Goal: Task Accomplishment & Management: Manage account settings

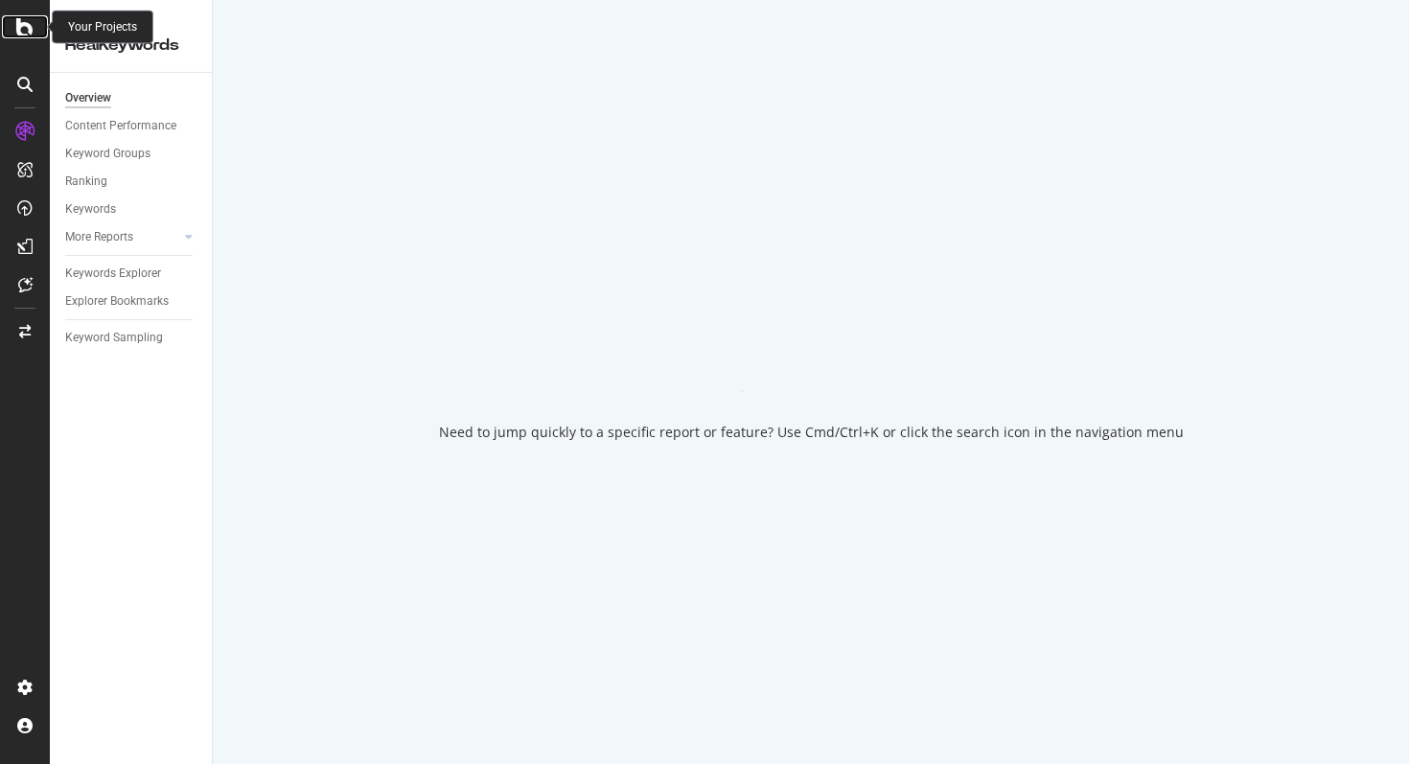
click at [24, 32] on icon at bounding box center [24, 26] width 17 height 23
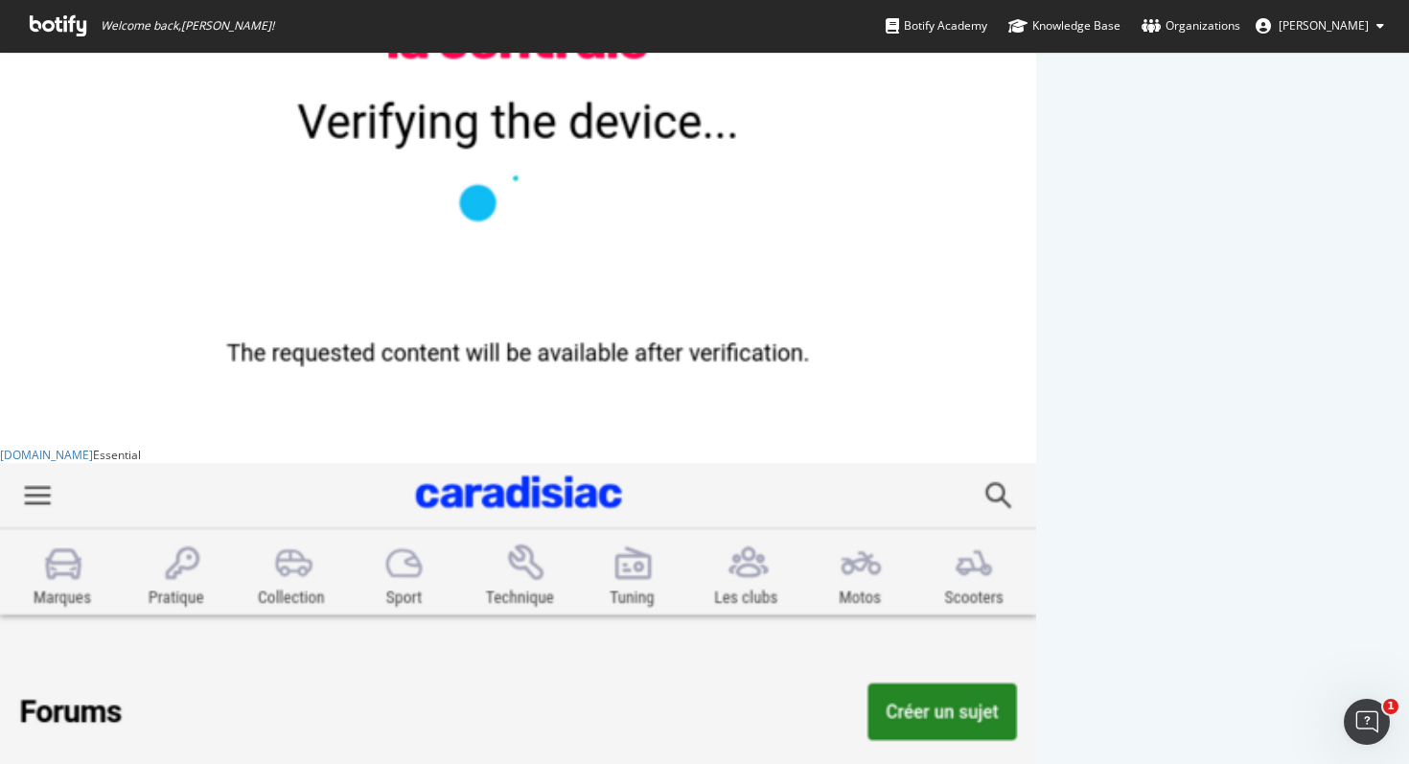
scroll to position [962, 0]
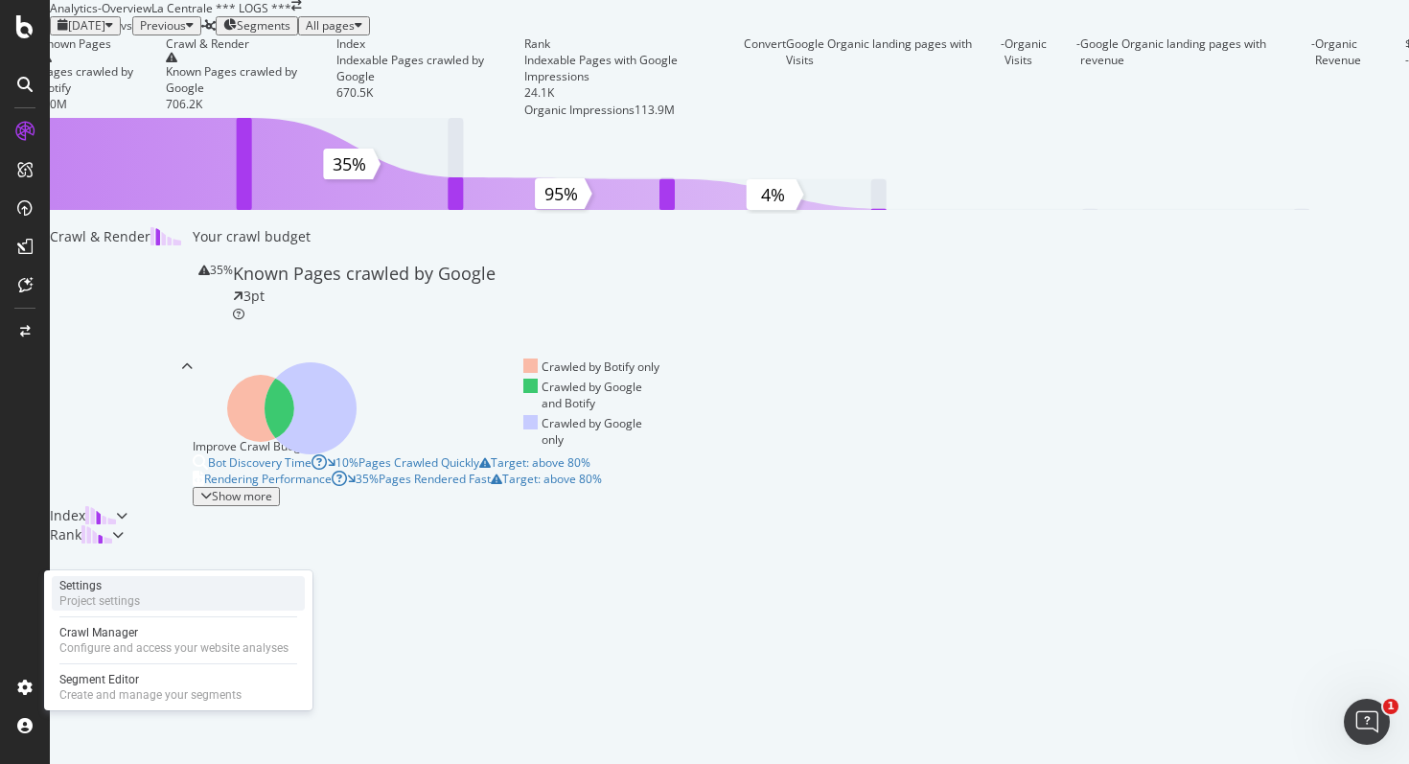
click at [108, 586] on div "Settings" at bounding box center [99, 585] width 80 height 15
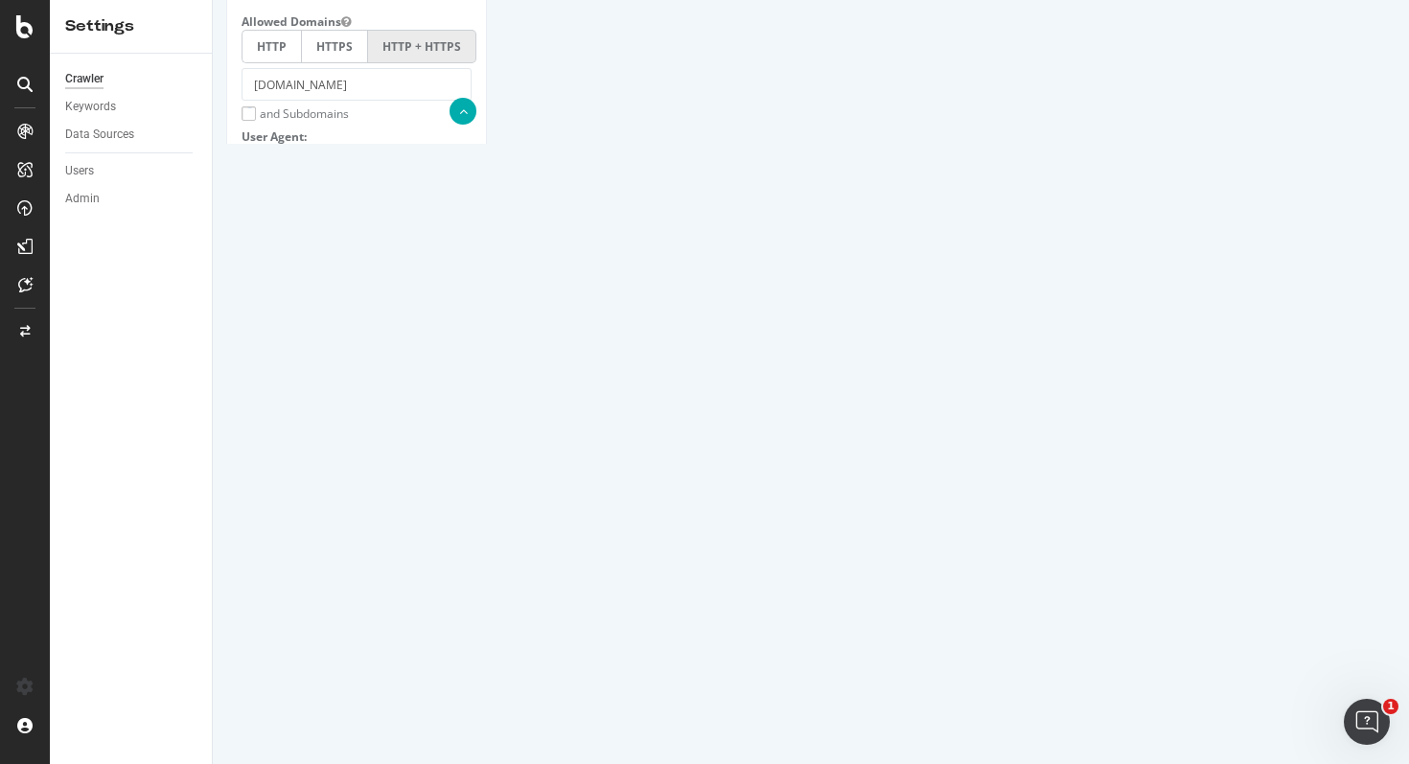
scroll to position [1203, 0]
drag, startPoint x: 456, startPoint y: 310, endPoint x: 472, endPoint y: 315, distance: 17.0
type input "5000000"
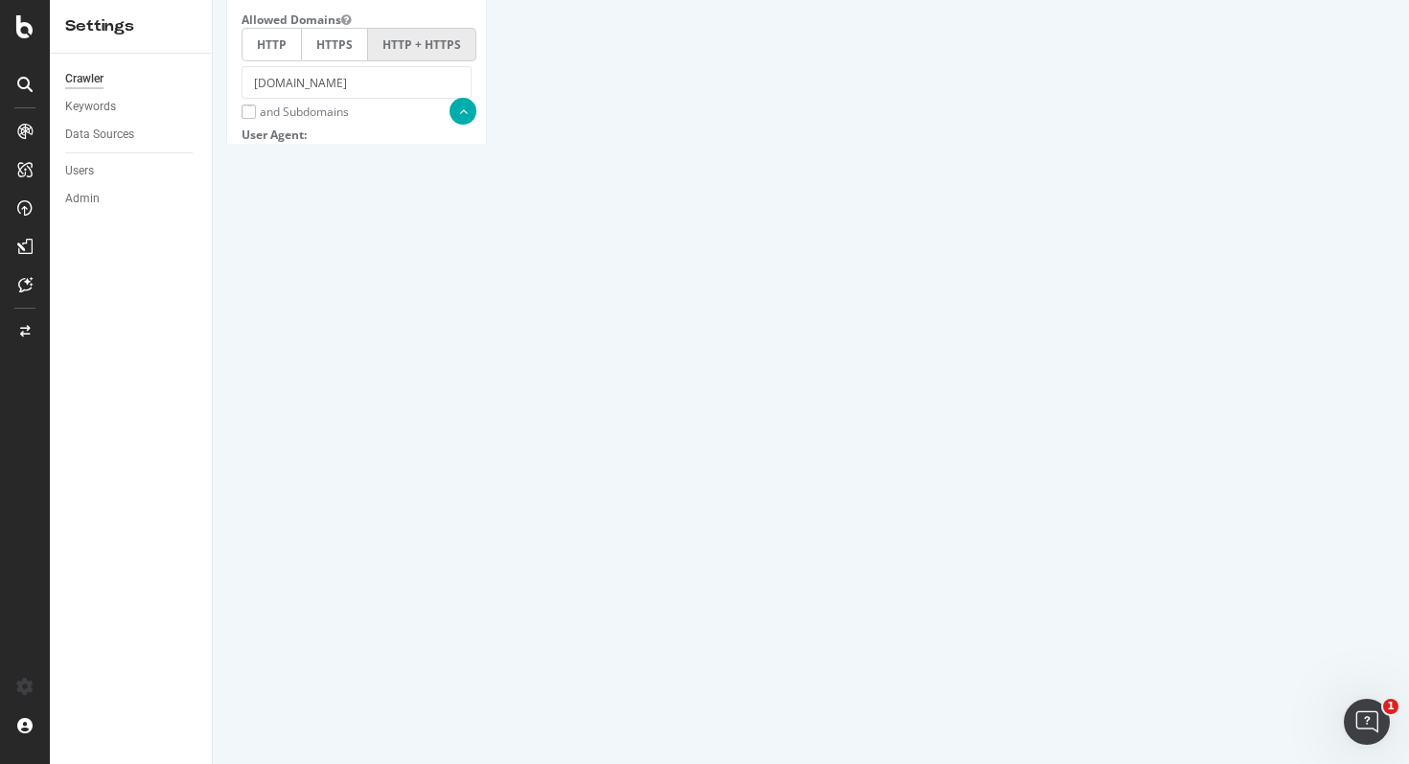
paste textarea "sitemap: [URL][DOMAIN_NAME] sitemap: [URL][DOMAIN_NAME] sitemap: [URL][DOMAIN_N…"
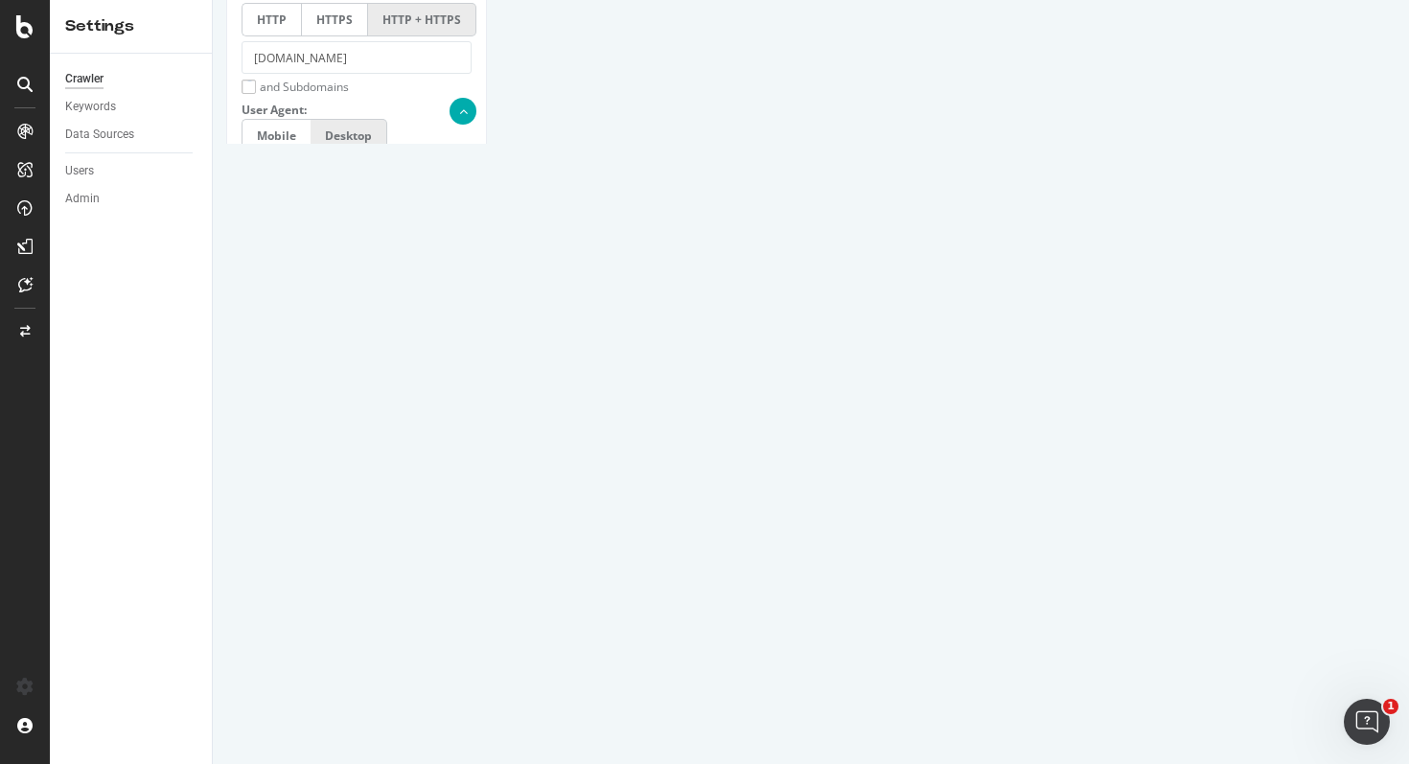
scroll to position [0, 0]
drag, startPoint x: 737, startPoint y: 559, endPoint x: 376, endPoint y: 401, distance: 394.4
click at [376, 401] on div "Scope Project Name La Centrale *** LOGS *** Start URLs [URL][DOMAIN_NAME] Or up…" at bounding box center [356, 658] width 230 height 3086
type textarea "sitemap: [URL][DOMAIN_NAME] sitemap: [URL][DOMAIN_NAME] sitemap: [URL][DOMAIN_N…"
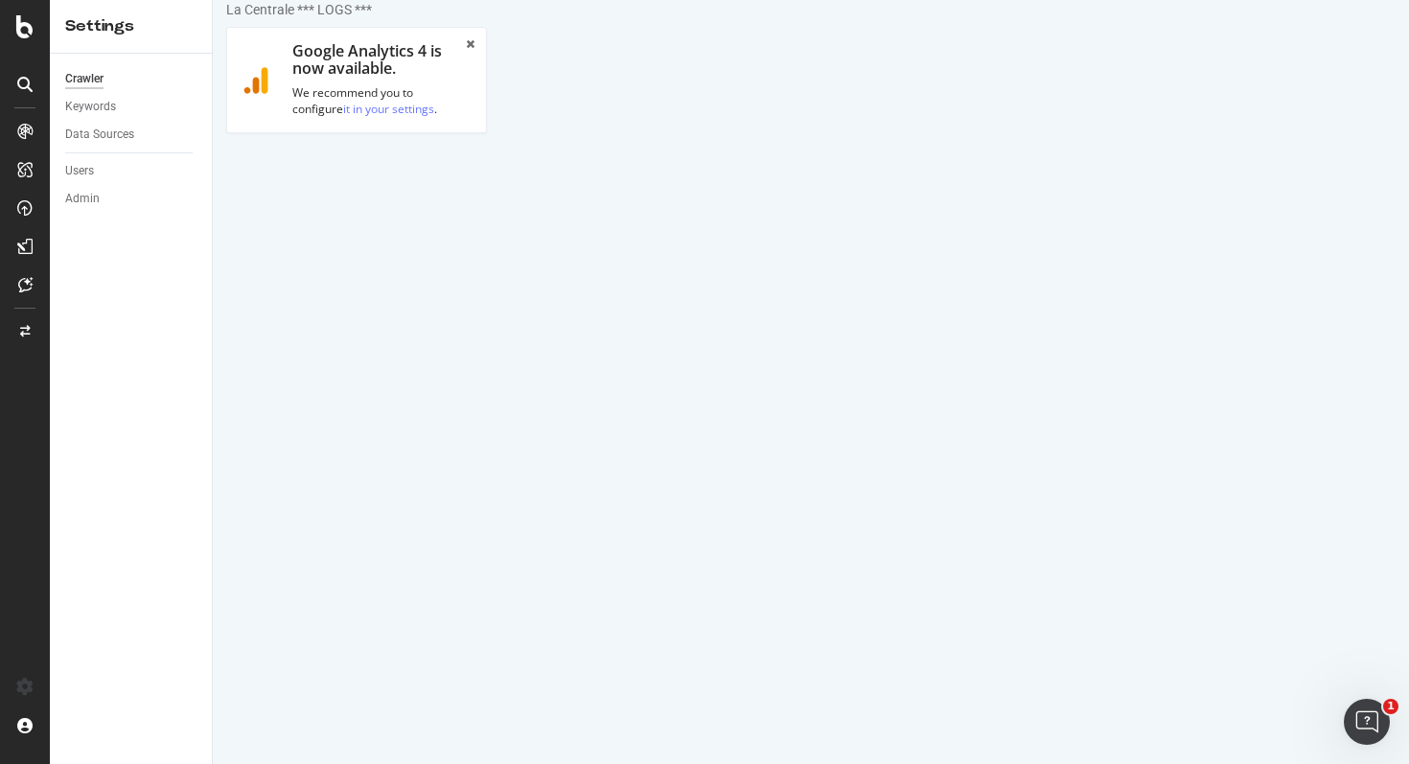
click at [374, 160] on link "Advanced Settings" at bounding box center [377, 175] width 148 height 53
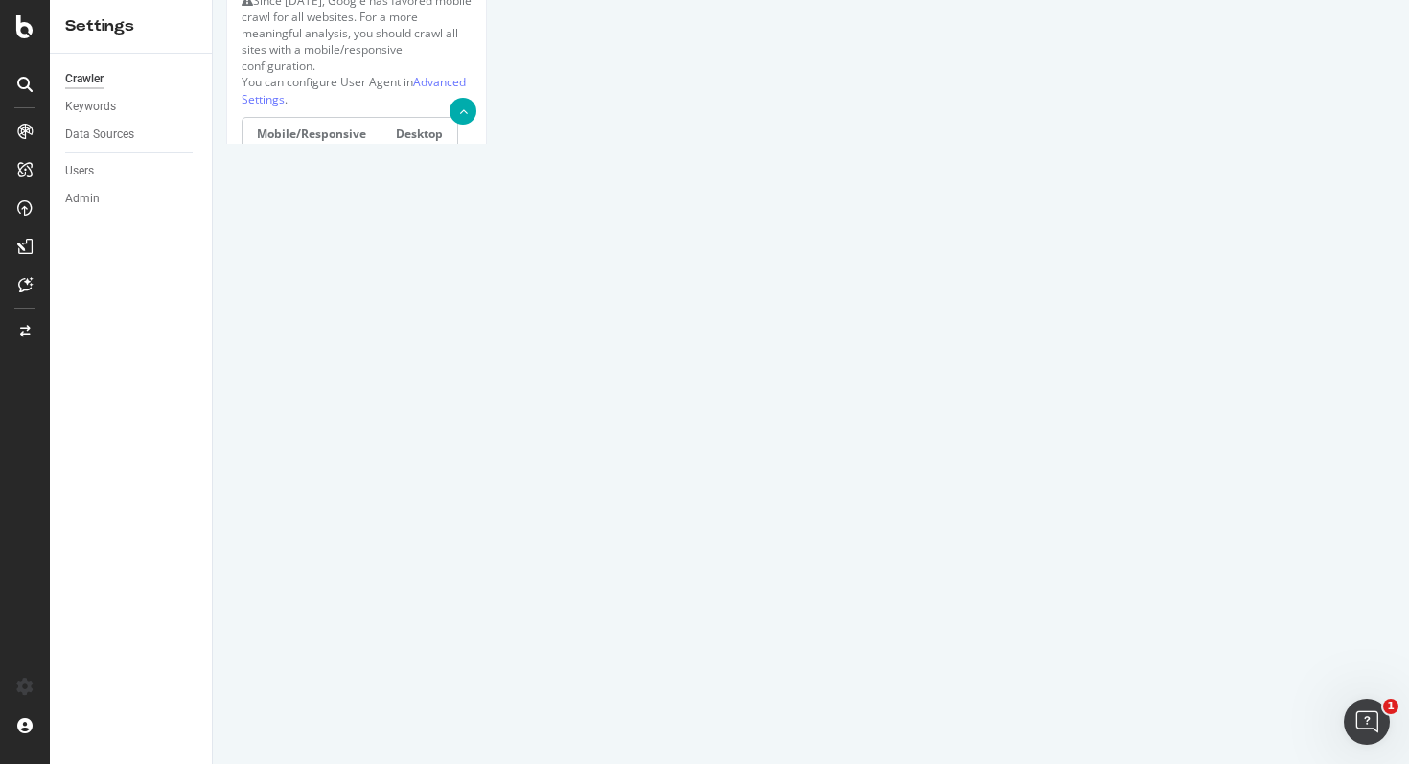
scroll to position [1228, 0]
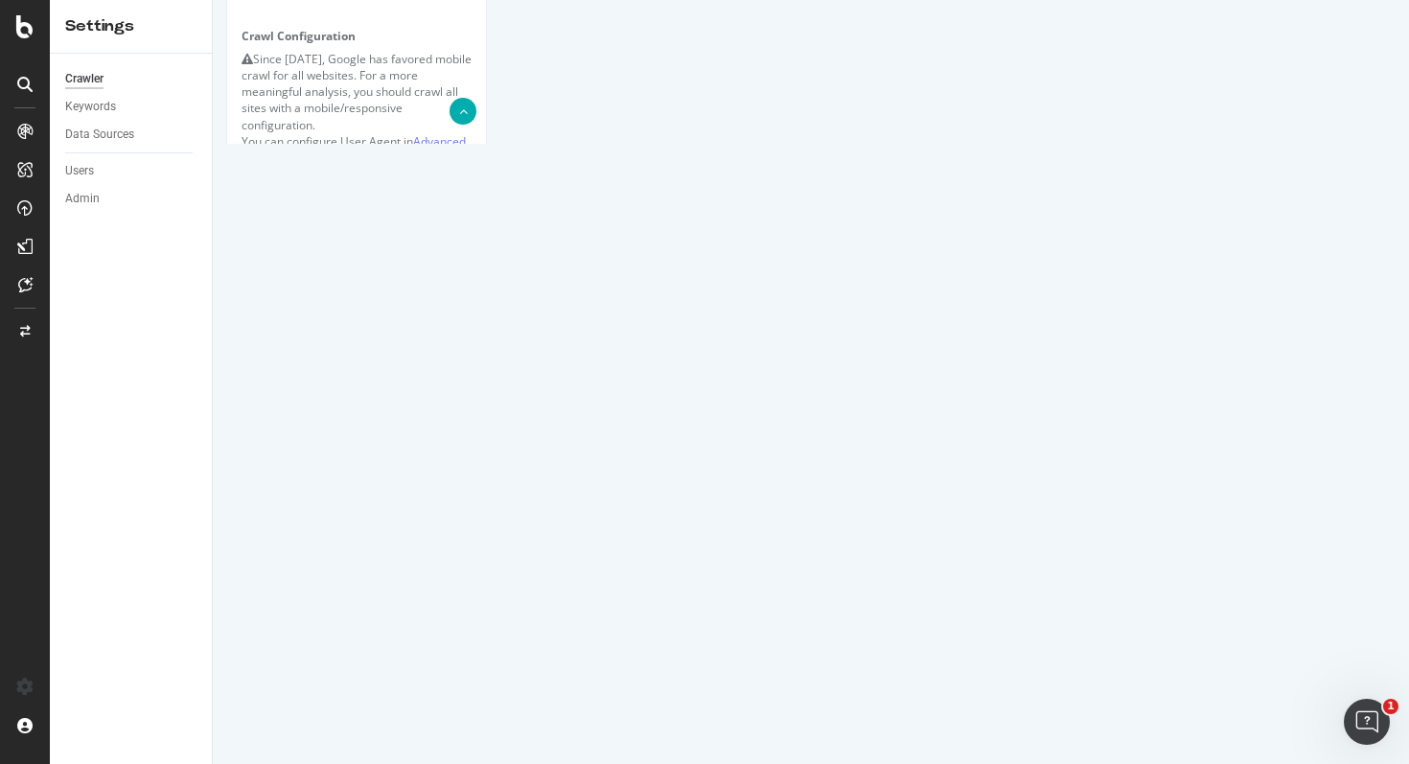
scroll to position [1341, 0]
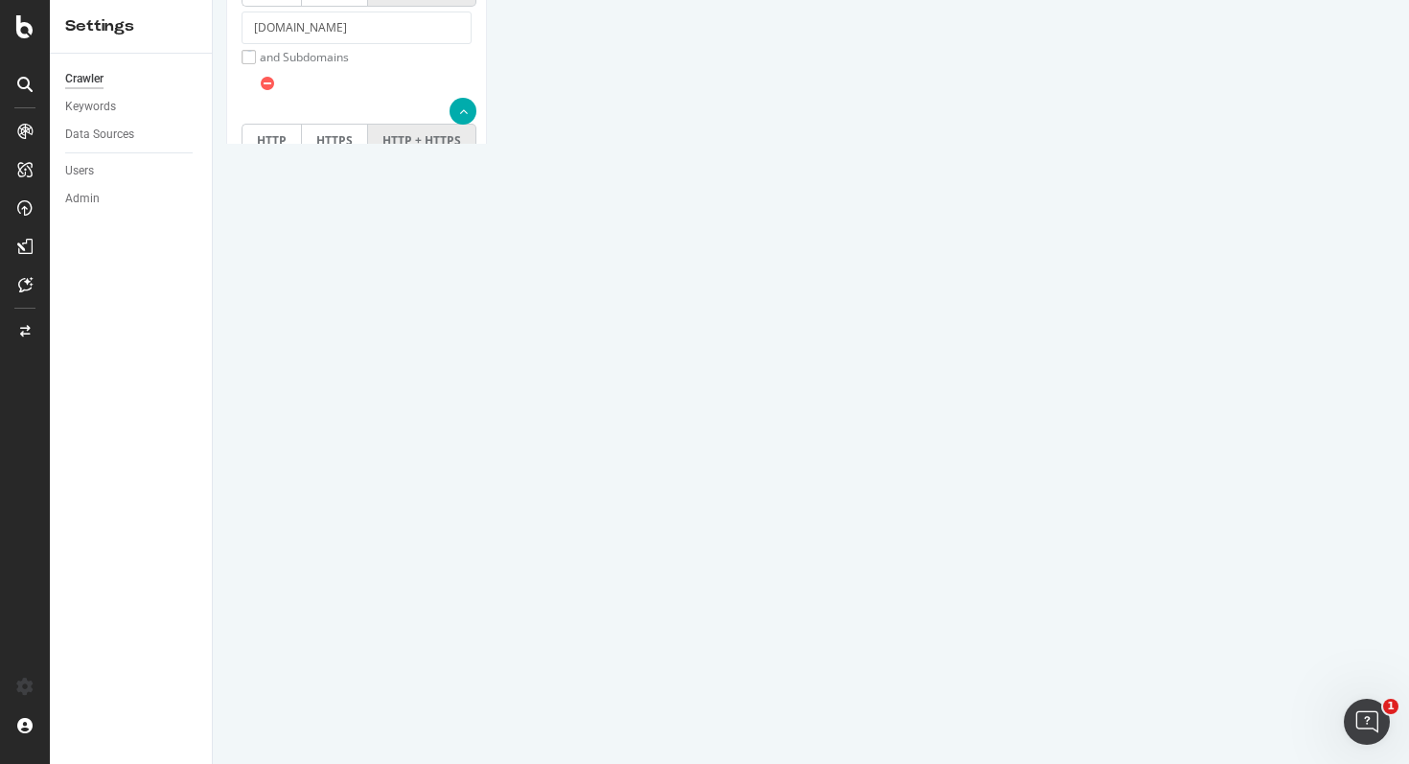
drag, startPoint x: 496, startPoint y: 377, endPoint x: 399, endPoint y: 369, distance: 98.0
drag, startPoint x: 496, startPoint y: 392, endPoint x: 428, endPoint y: 392, distance: 68.0
drag, startPoint x: 498, startPoint y: 410, endPoint x: 434, endPoint y: 410, distance: 64.2
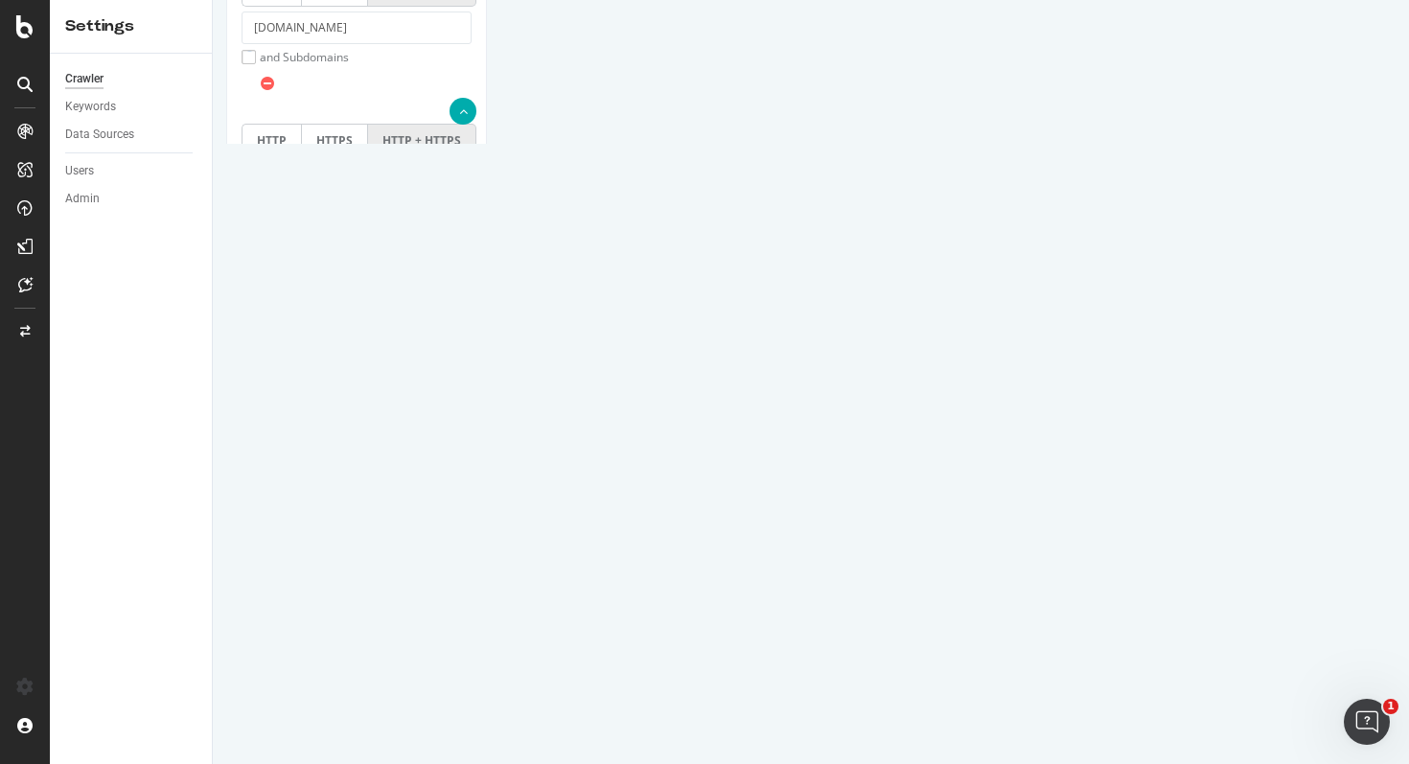
drag, startPoint x: 499, startPoint y: 424, endPoint x: 444, endPoint y: 424, distance: 55.6
drag, startPoint x: 496, startPoint y: 446, endPoint x: 398, endPoint y: 446, distance: 98.7
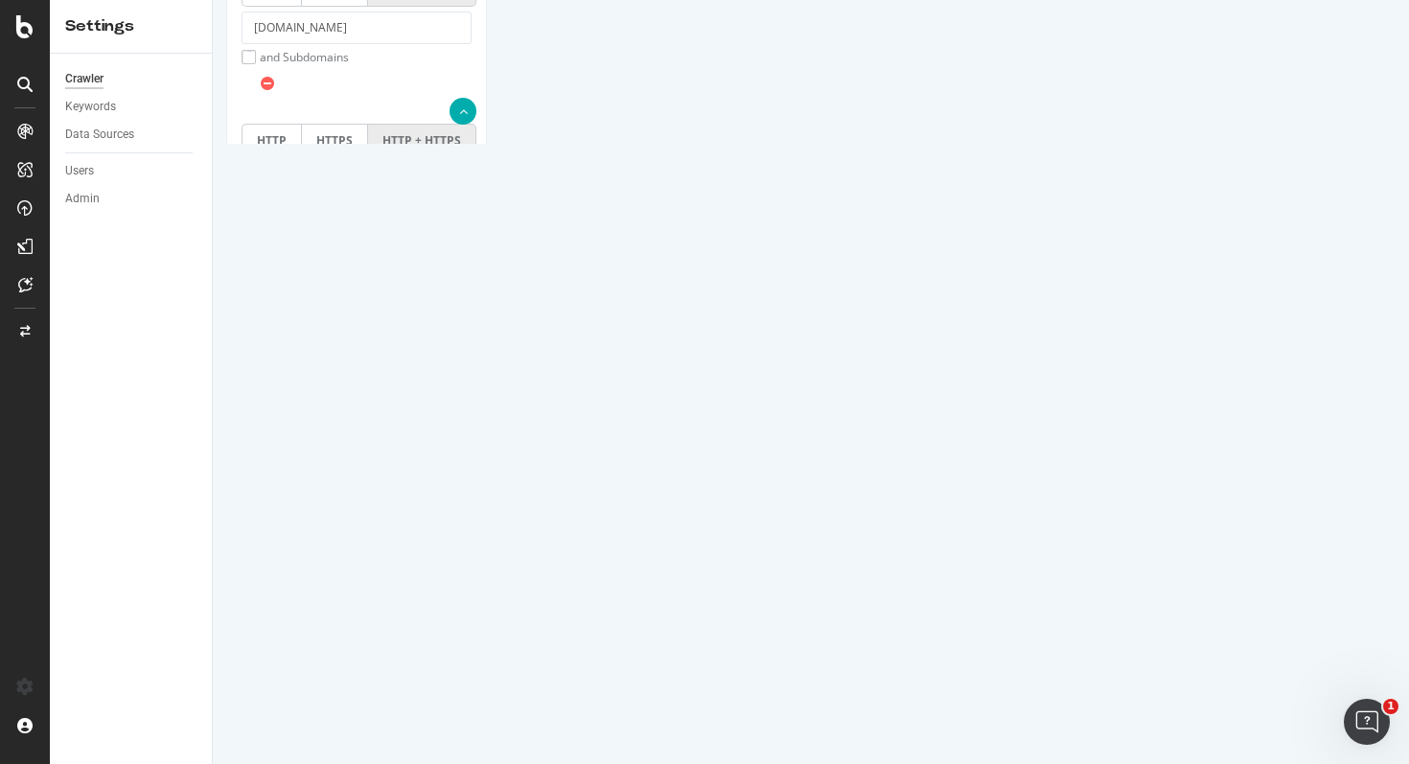
scroll to position [48, 0]
drag, startPoint x: 498, startPoint y: 413, endPoint x: 415, endPoint y: 413, distance: 83.4
drag, startPoint x: 497, startPoint y: 426, endPoint x: 424, endPoint y: 426, distance: 73.8
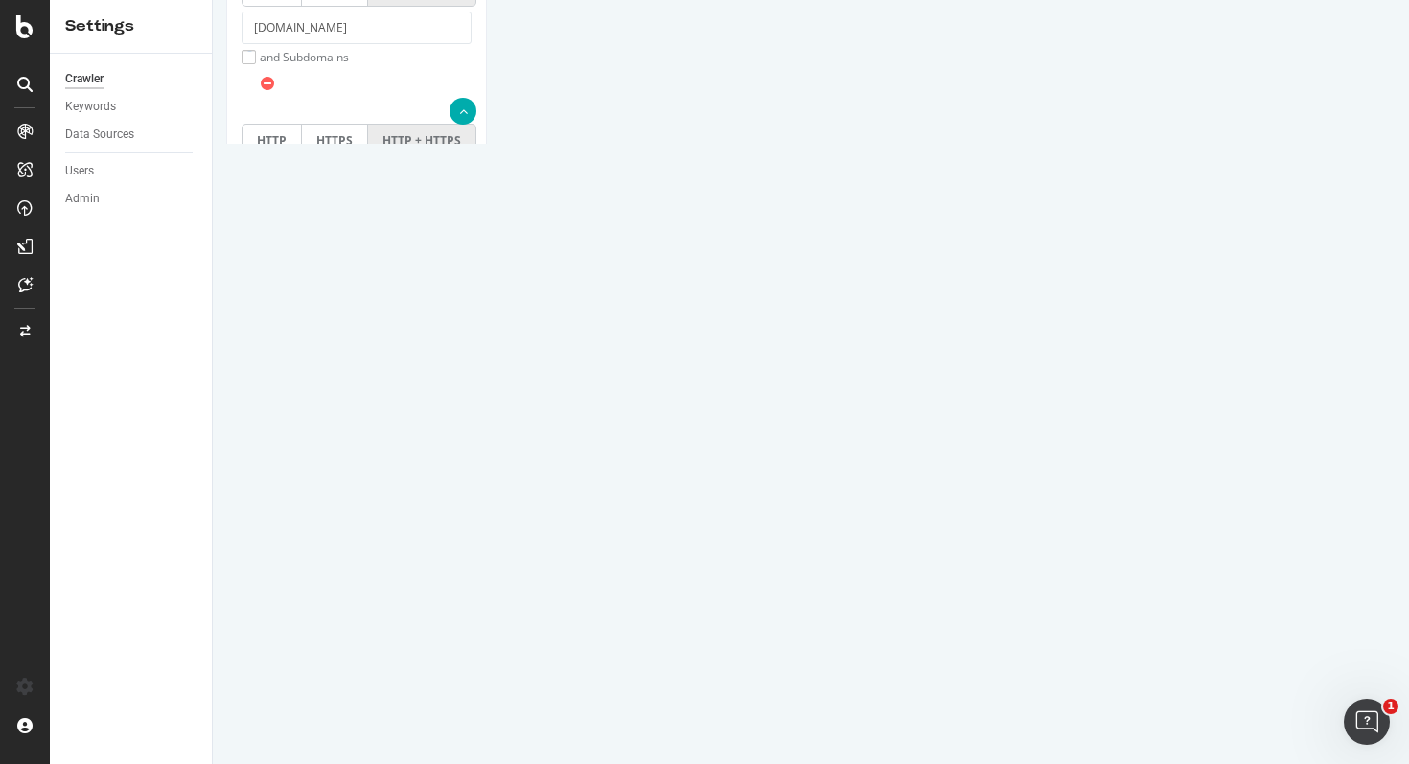
drag, startPoint x: 499, startPoint y: 446, endPoint x: 426, endPoint y: 446, distance: 72.8
drag, startPoint x: 499, startPoint y: 440, endPoint x: 400, endPoint y: 440, distance: 99.7
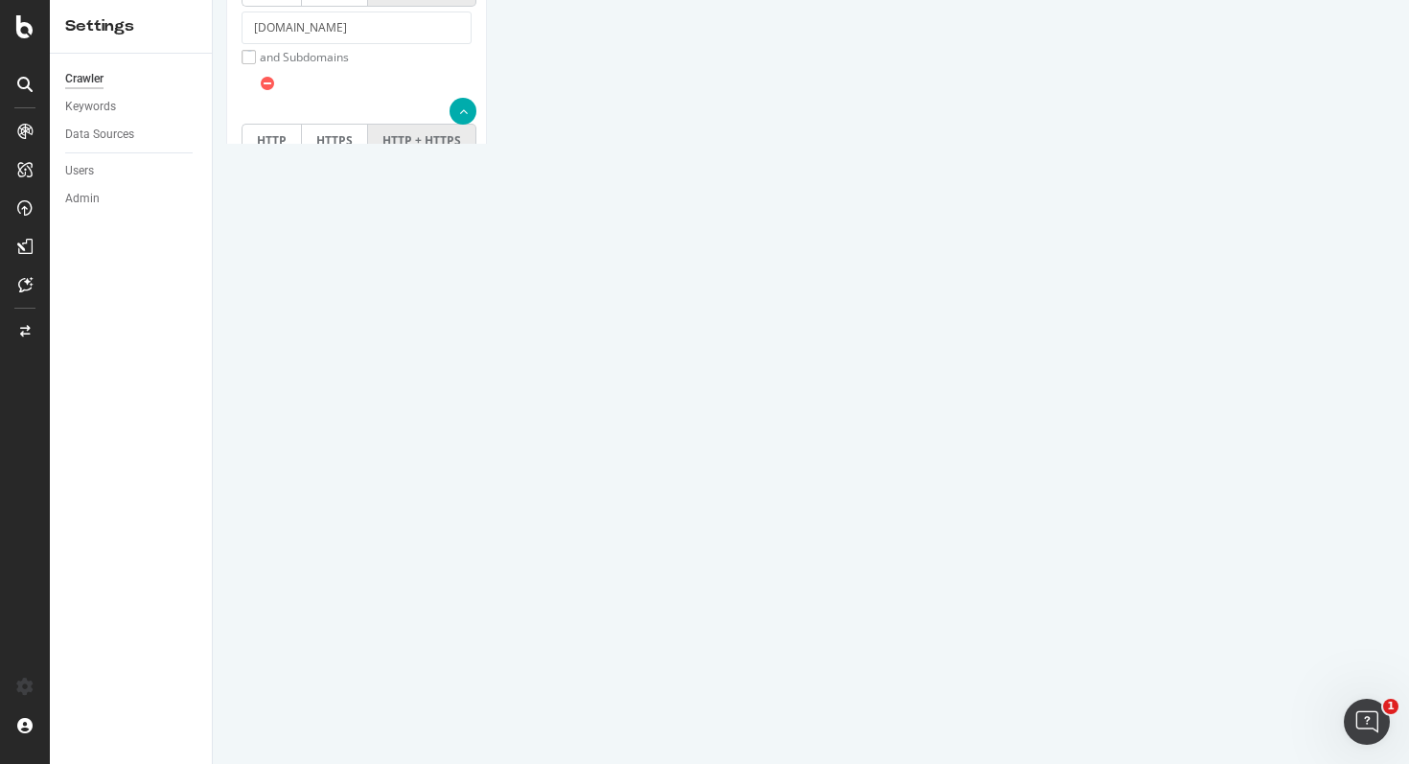
type textarea "[URL][DOMAIN_NAME] [URL][DOMAIN_NAME] [URL][DOMAIN_NAME] [URL][DOMAIN_NAME] [UR…"
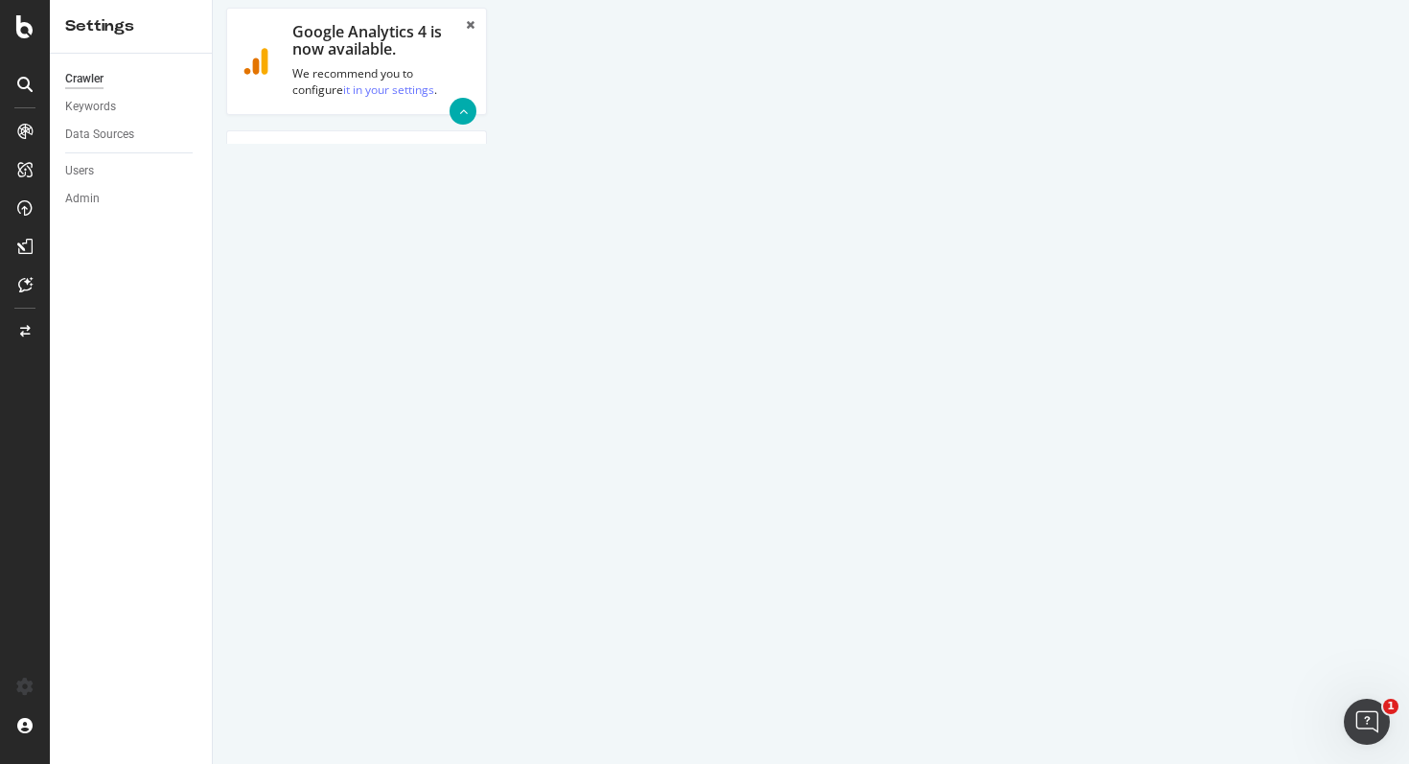
scroll to position [0, 0]
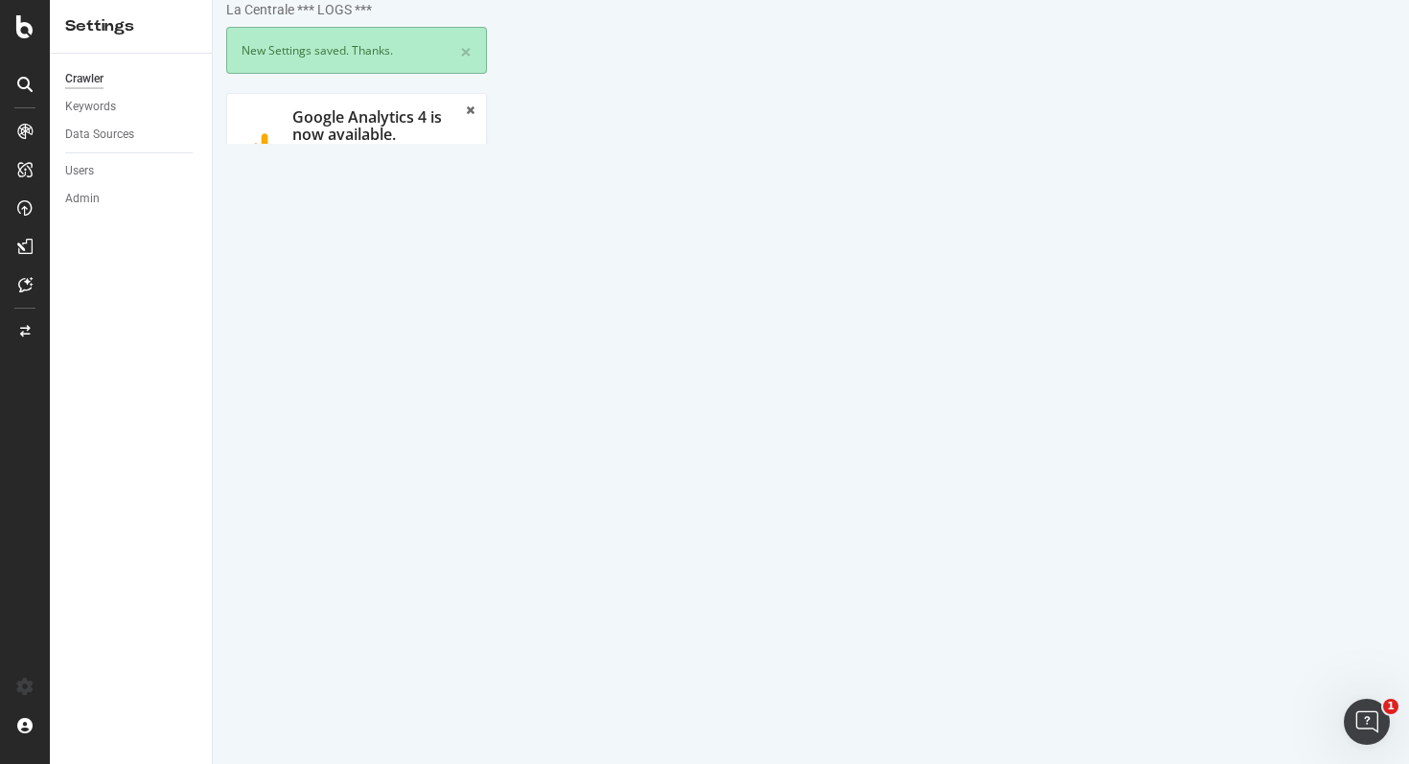
click at [353, 233] on link "Advanced Settings" at bounding box center [377, 243] width 148 height 53
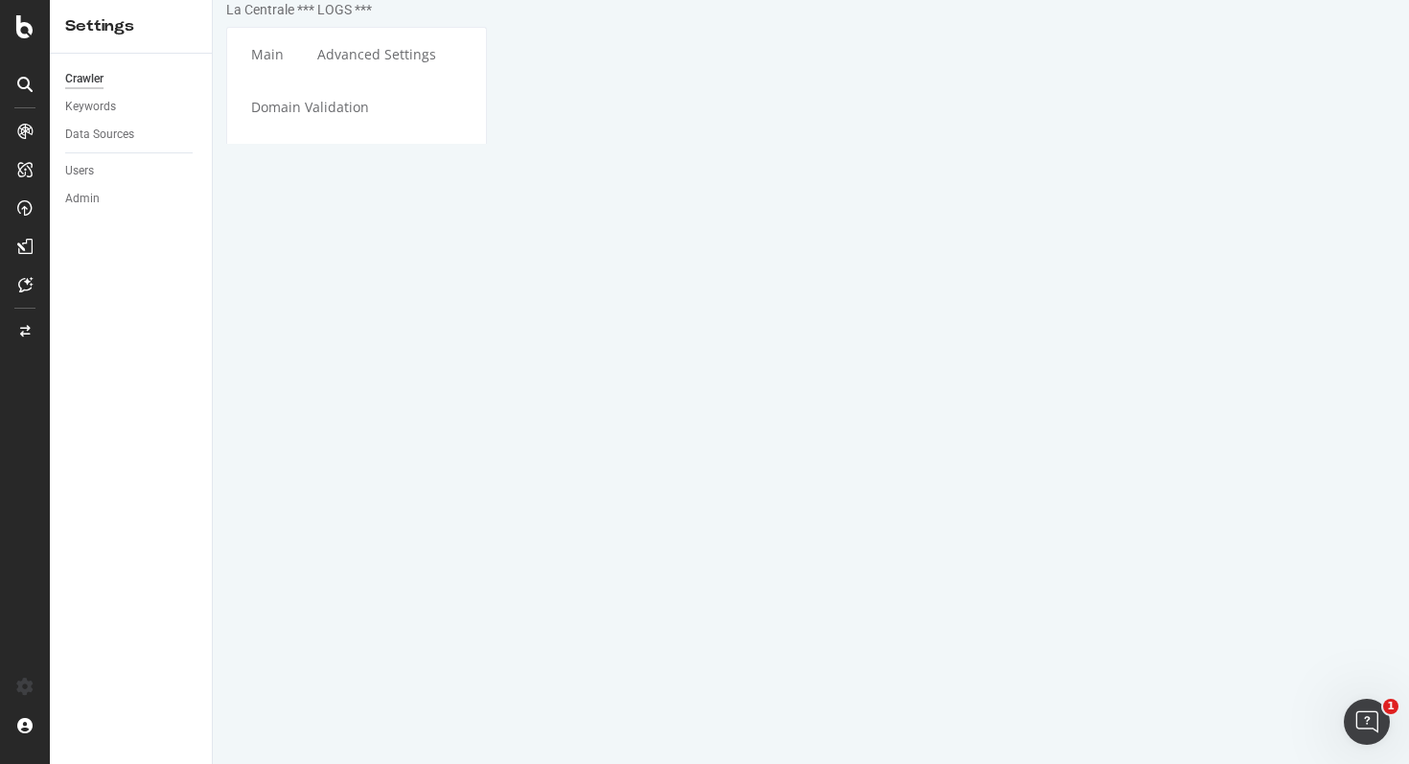
click at [433, 394] on input "[DATE]" at bounding box center [337, 410] width 192 height 33
click at [378, 526] on td "7" at bounding box center [355, 540] width 43 height 29
type input "[DATE]"
click at [378, 526] on td "7" at bounding box center [355, 540] width 43 height 29
click at [318, 426] on select "00 01 02 03 04 05 06 07 08 09 10 11 12 13 14 15 16 17 18 19 20 21 22 23" at bounding box center [279, 442] width 77 height 33
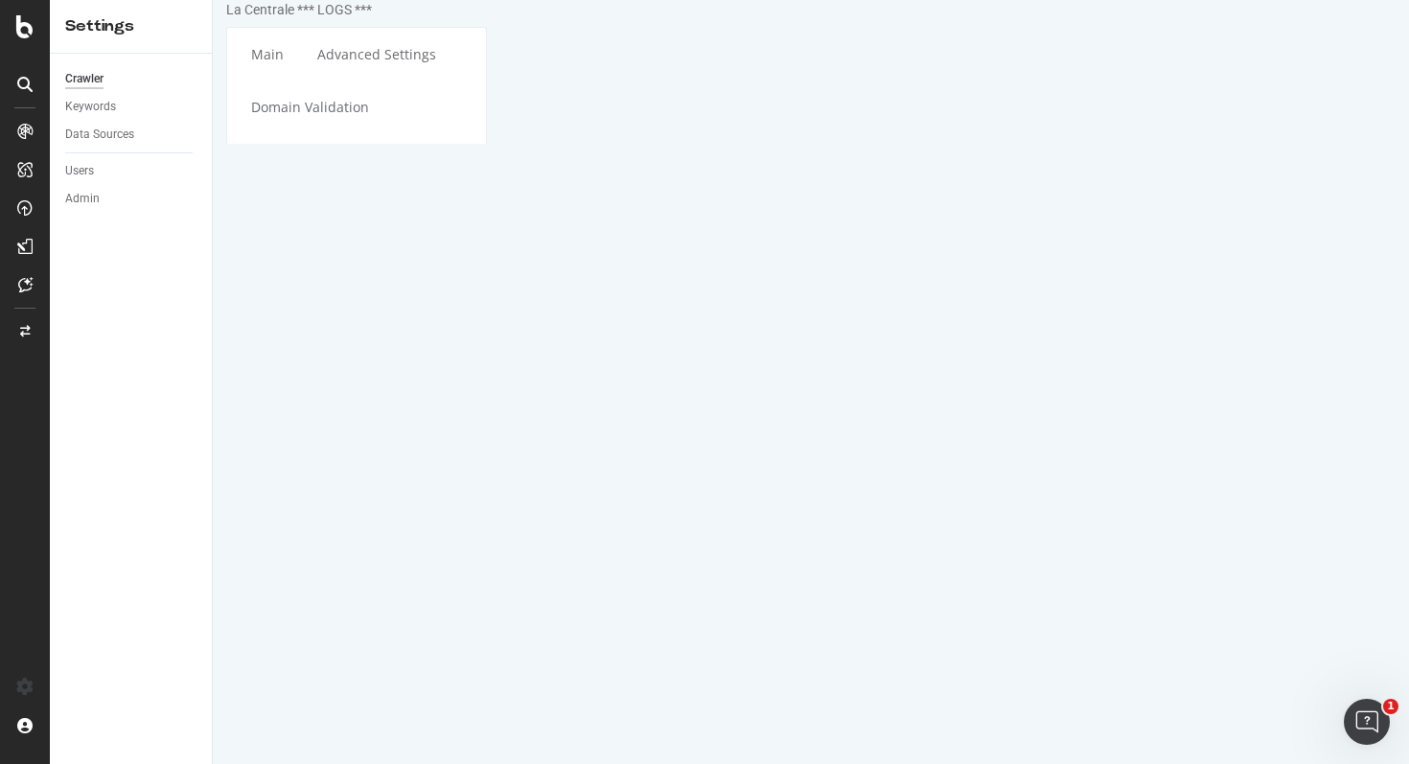
click at [318, 426] on select "00 01 02 03 04 05 06 07 08 09 10 11 12 13 14 15 16 17 18 19 20 21 22 23" at bounding box center [279, 442] width 77 height 33
select select "8"
click at [481, 496] on div "Repeat None Permanent Recurring" at bounding box center [356, 543] width 249 height 95
click at [433, 394] on input "[DATE]" at bounding box center [337, 410] width 192 height 33
click at [481, 496] on div "Repeat None Permanent Recurring" at bounding box center [356, 543] width 249 height 95
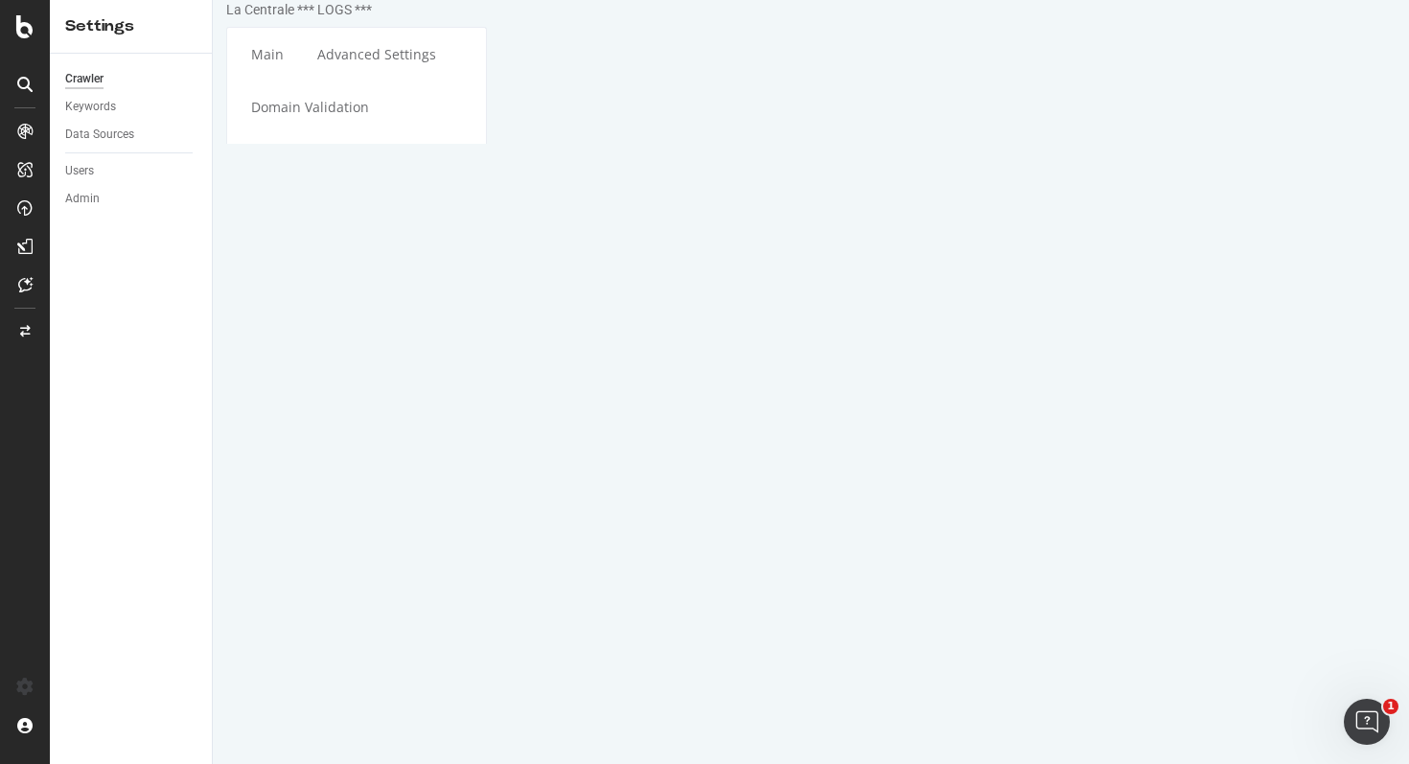
click at [303, 506] on label "Repeat" at bounding box center [275, 514] width 56 height 16
click at [213, 0] on input "Repeat" at bounding box center [213, 0] width 0 height 0
click at [471, 626] on select "Days Weeks Months" at bounding box center [356, 642] width 230 height 33
select select "4"
click at [448, 593] on input "2" at bounding box center [371, 609] width 153 height 33
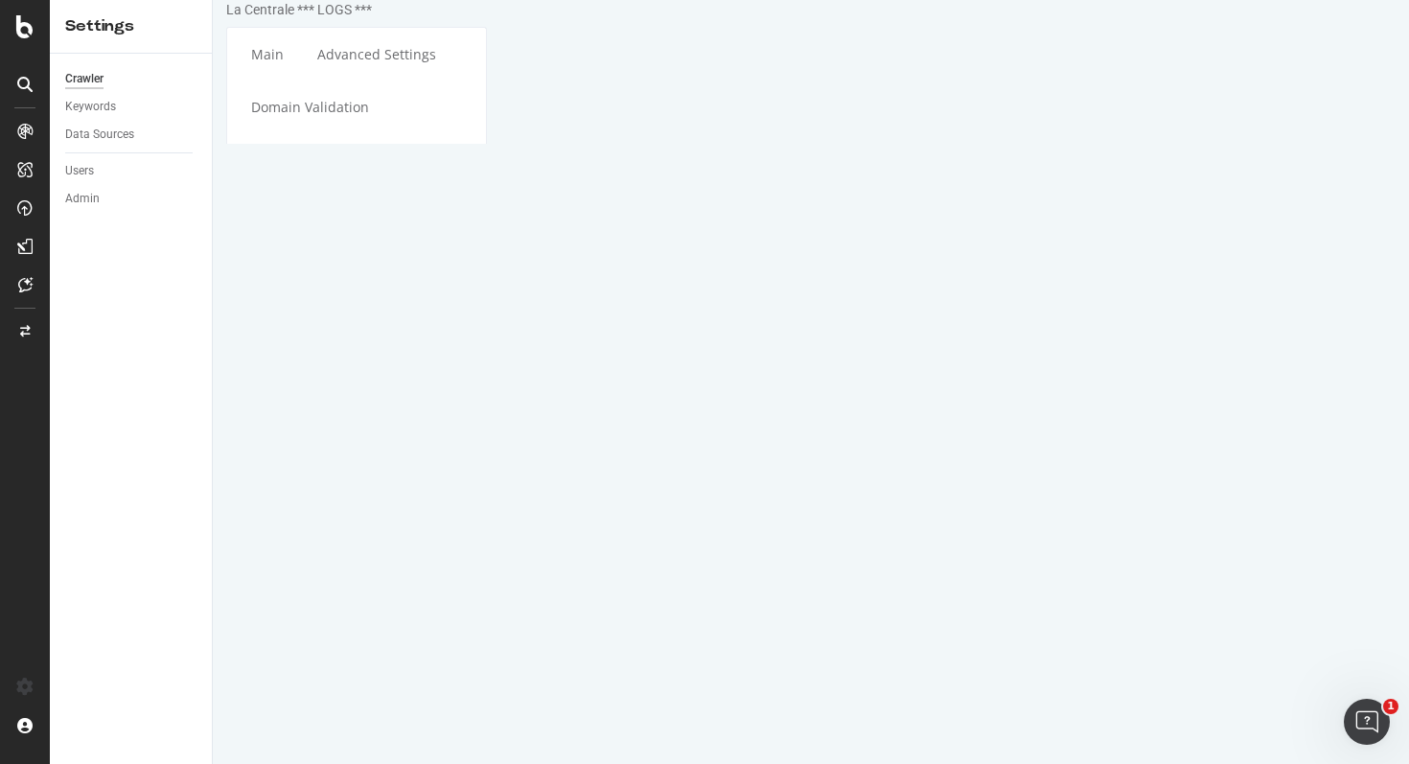
type input "1"
click at [309, 658] on select "First Last" at bounding box center [274, 674] width 67 height 33
click at [394, 691] on select "Day of the month [DATE] of the month [DATE] of the month [DATE] of the month [D…" at bounding box center [317, 707] width 152 height 33
select select "0"
click at [318, 724] on select "00 01 02 03 04 05 06 07 08 09 10 11 12 13 14 15 16 17 18 19 20 21 22 23" at bounding box center [279, 740] width 77 height 33
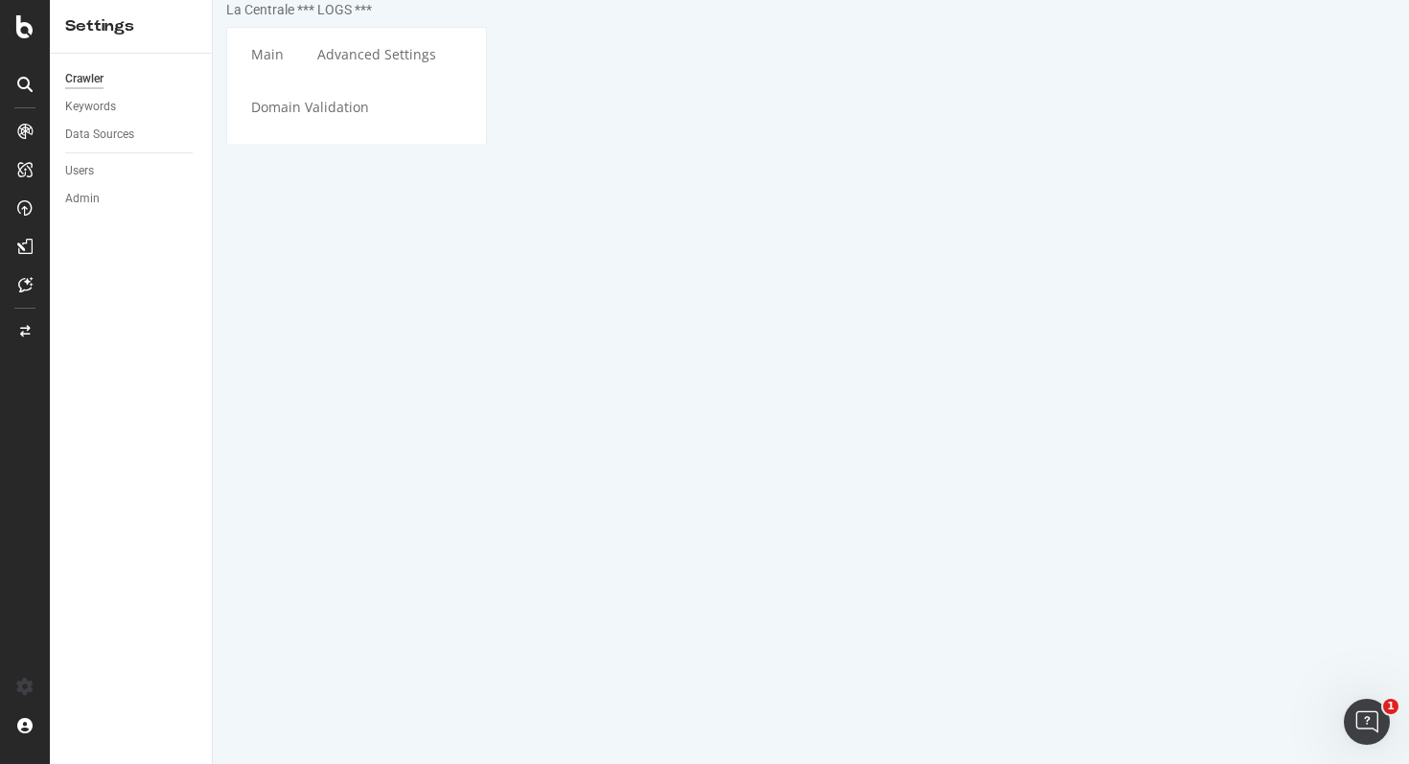
select select "8"
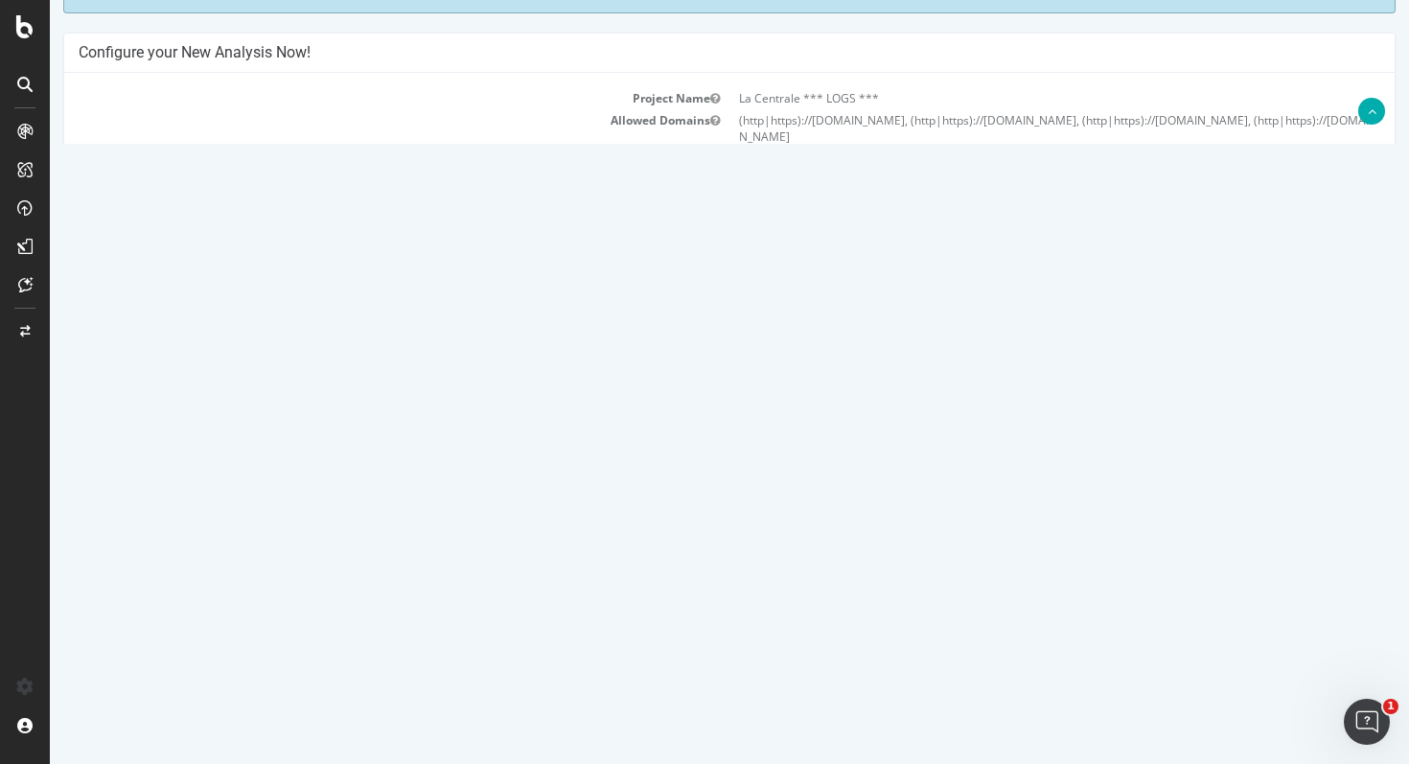
scroll to position [151, 0]
